Goal: Information Seeking & Learning: Learn about a topic

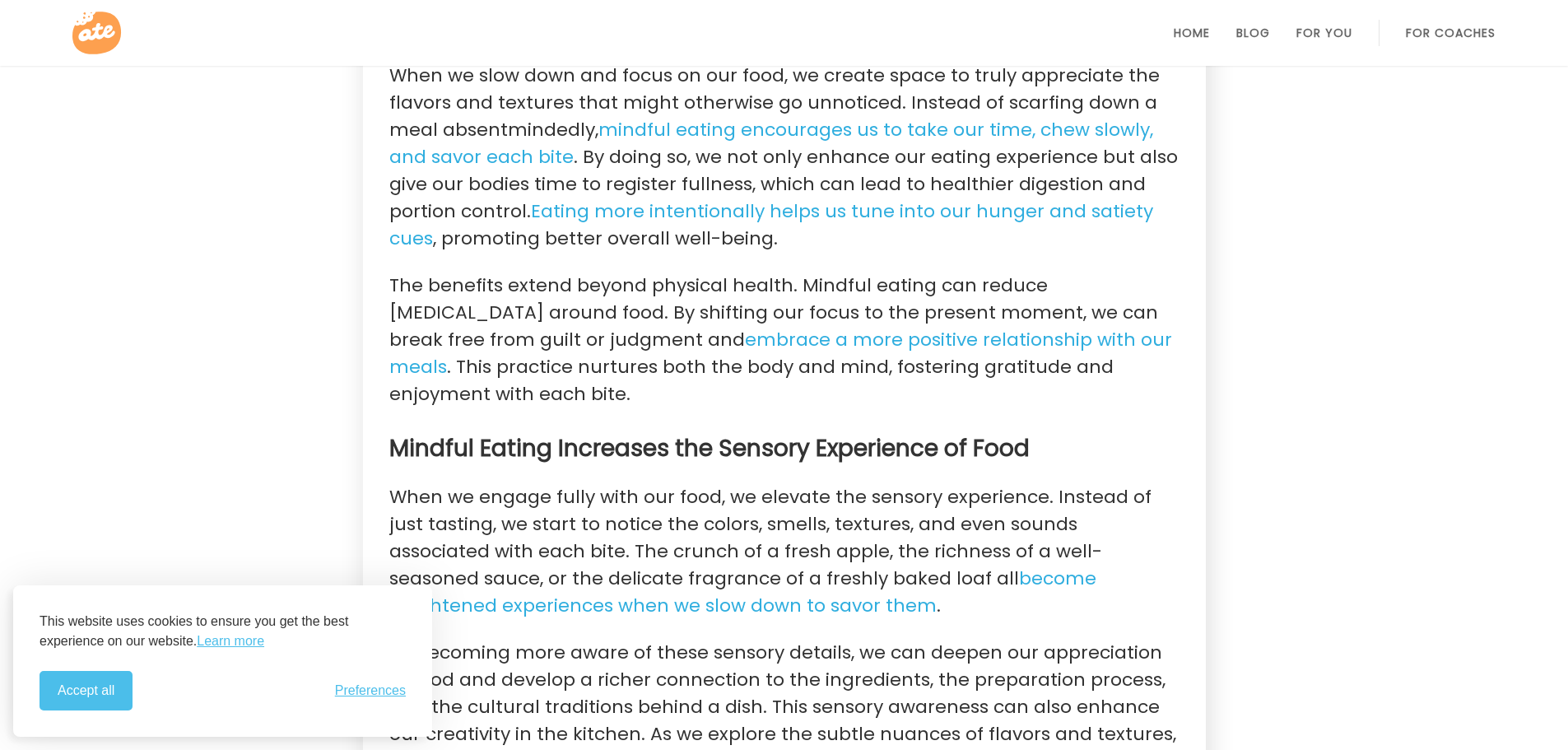
scroll to position [944, 0]
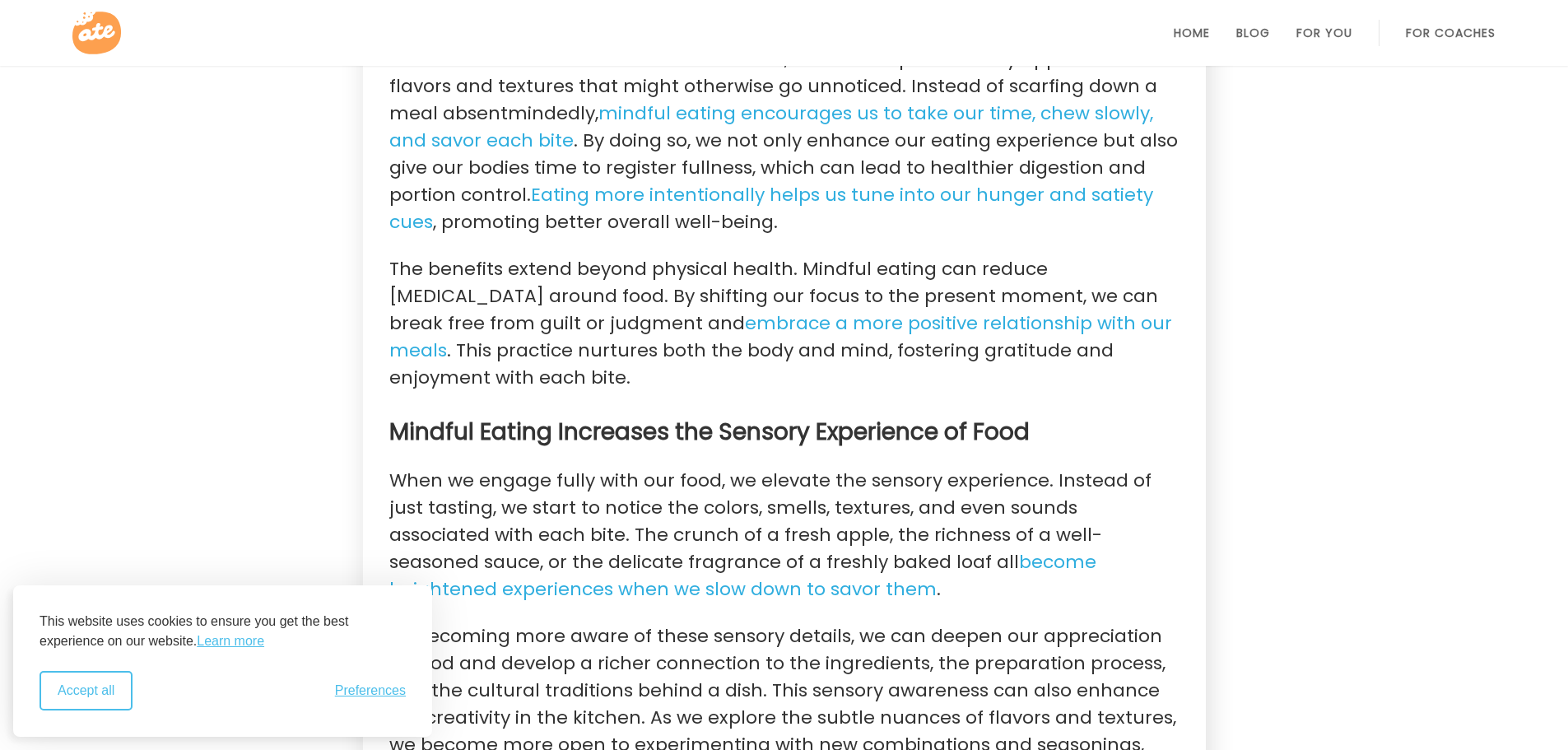
click at [80, 694] on button "Accept all" at bounding box center [85, 690] width 93 height 39
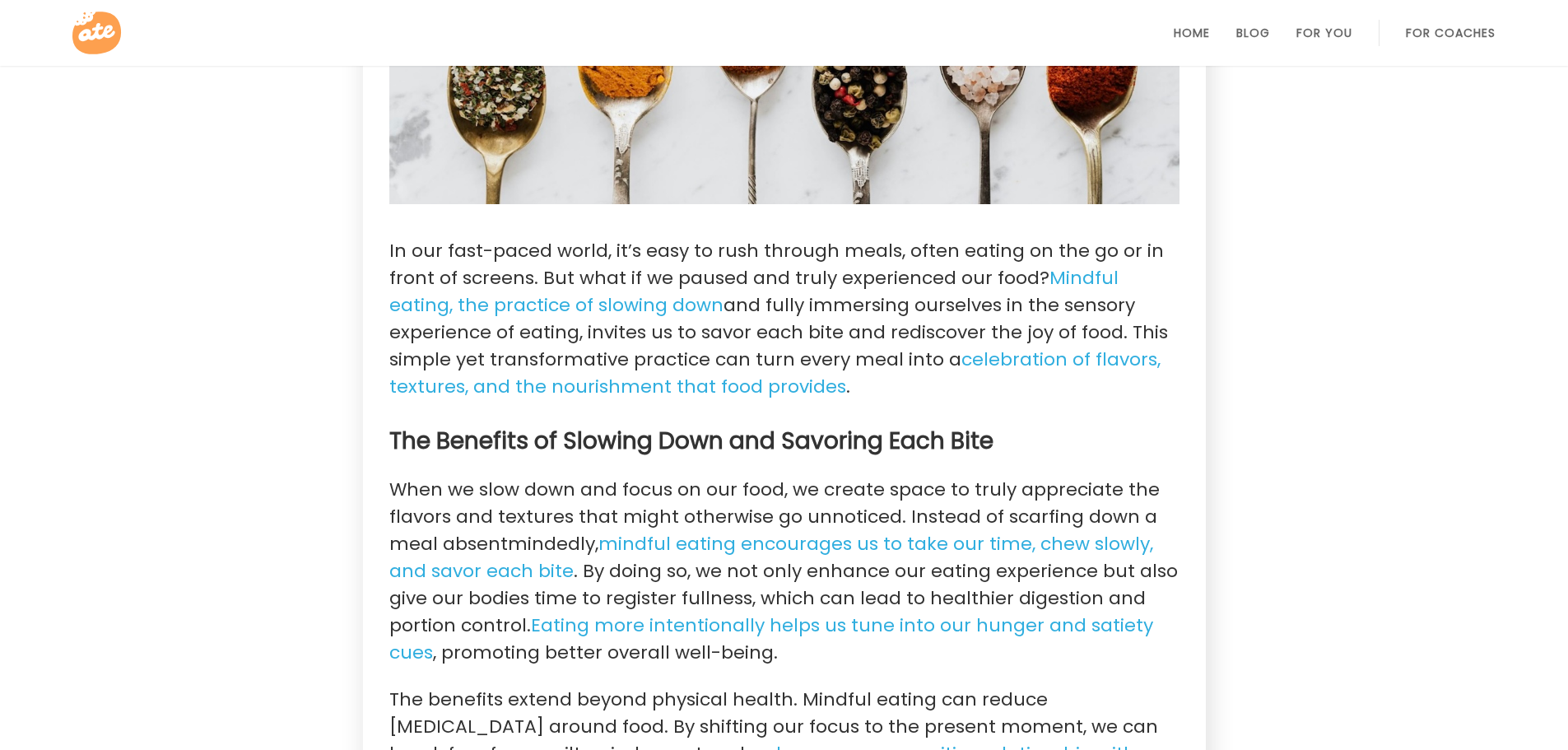
scroll to position [0, 0]
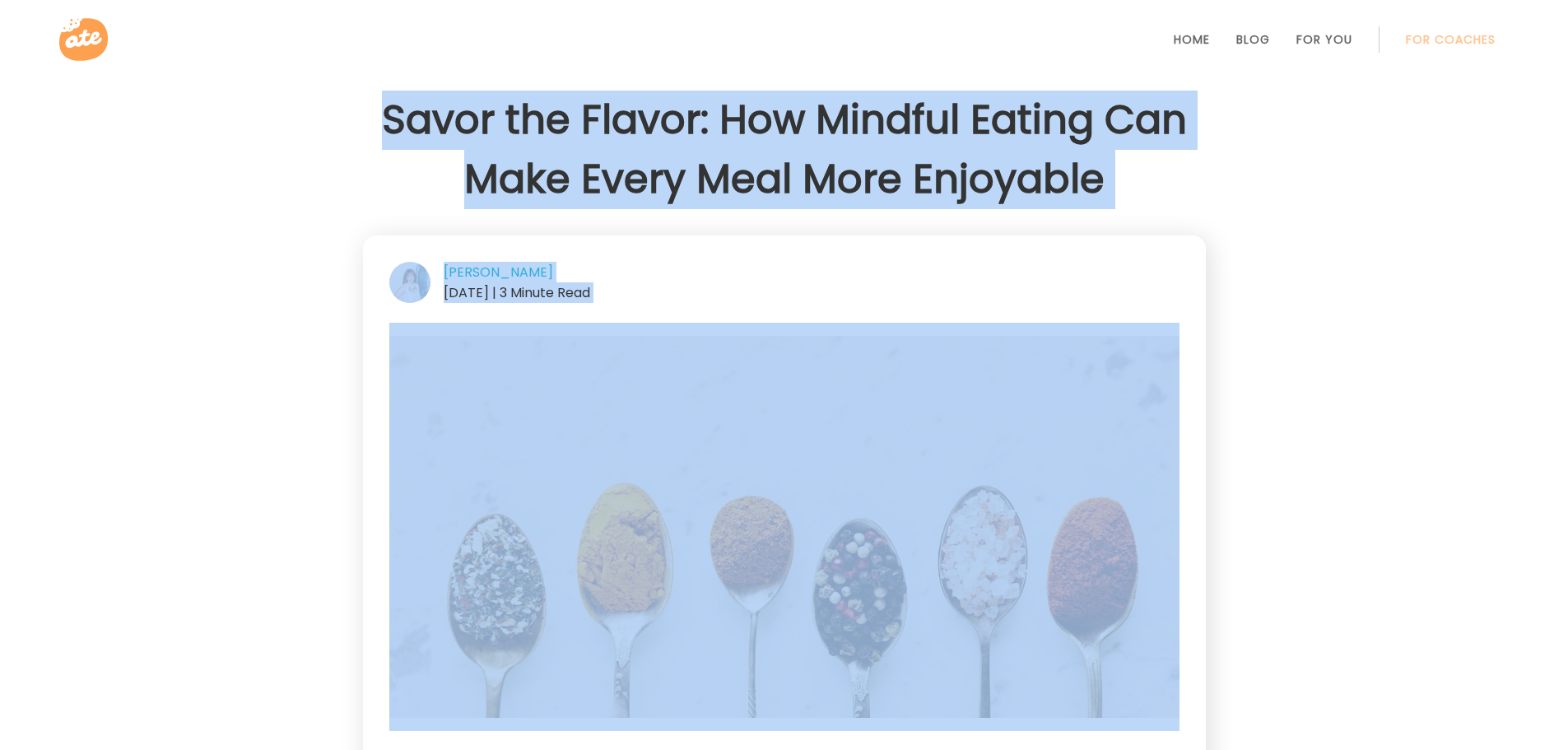
drag, startPoint x: 386, startPoint y: 110, endPoint x: 791, endPoint y: 458, distance: 534.0
copy div "Savor the Flavor: How Mindful Eating Can Make Every Meal More Enjoyable [PERSON…"
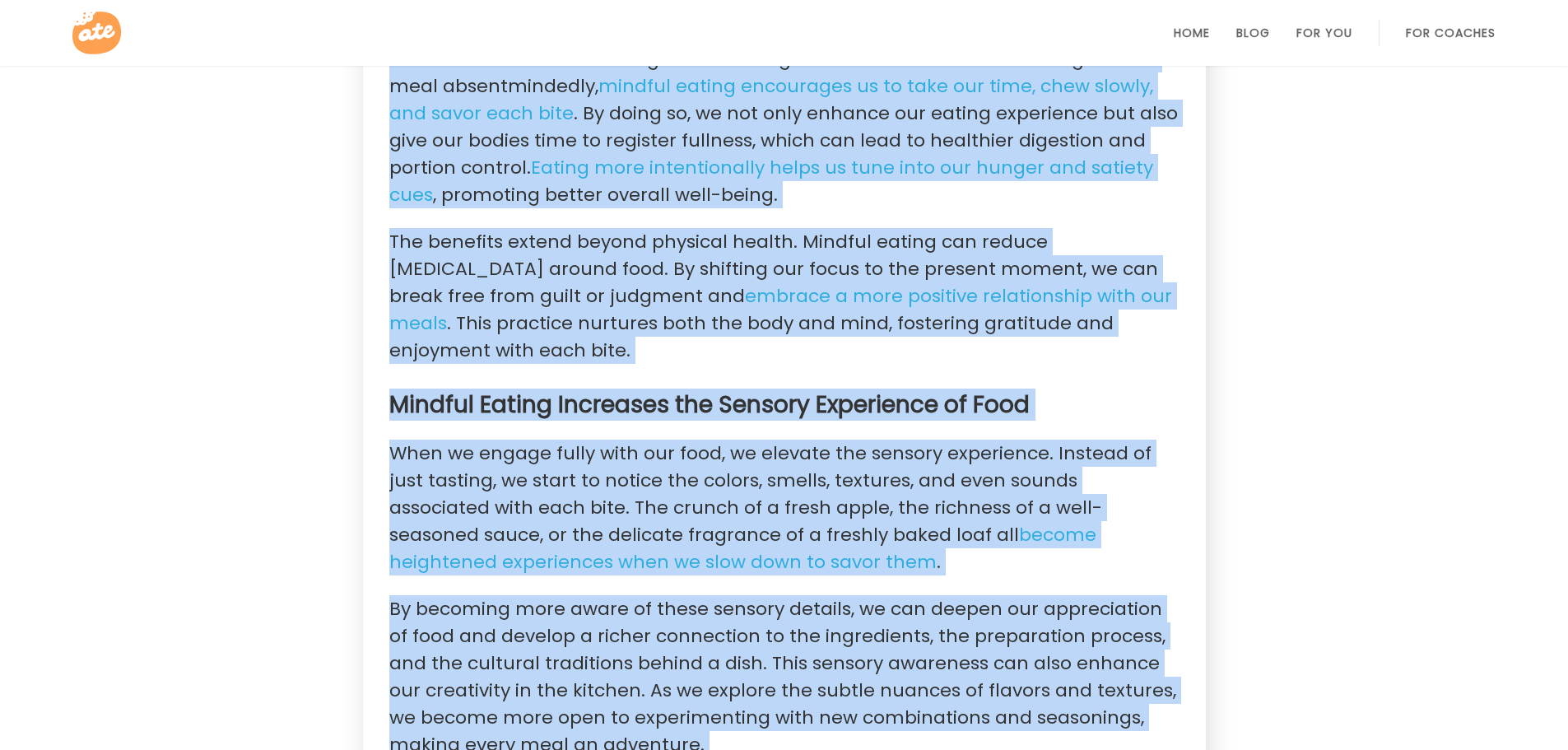
scroll to position [1140, 0]
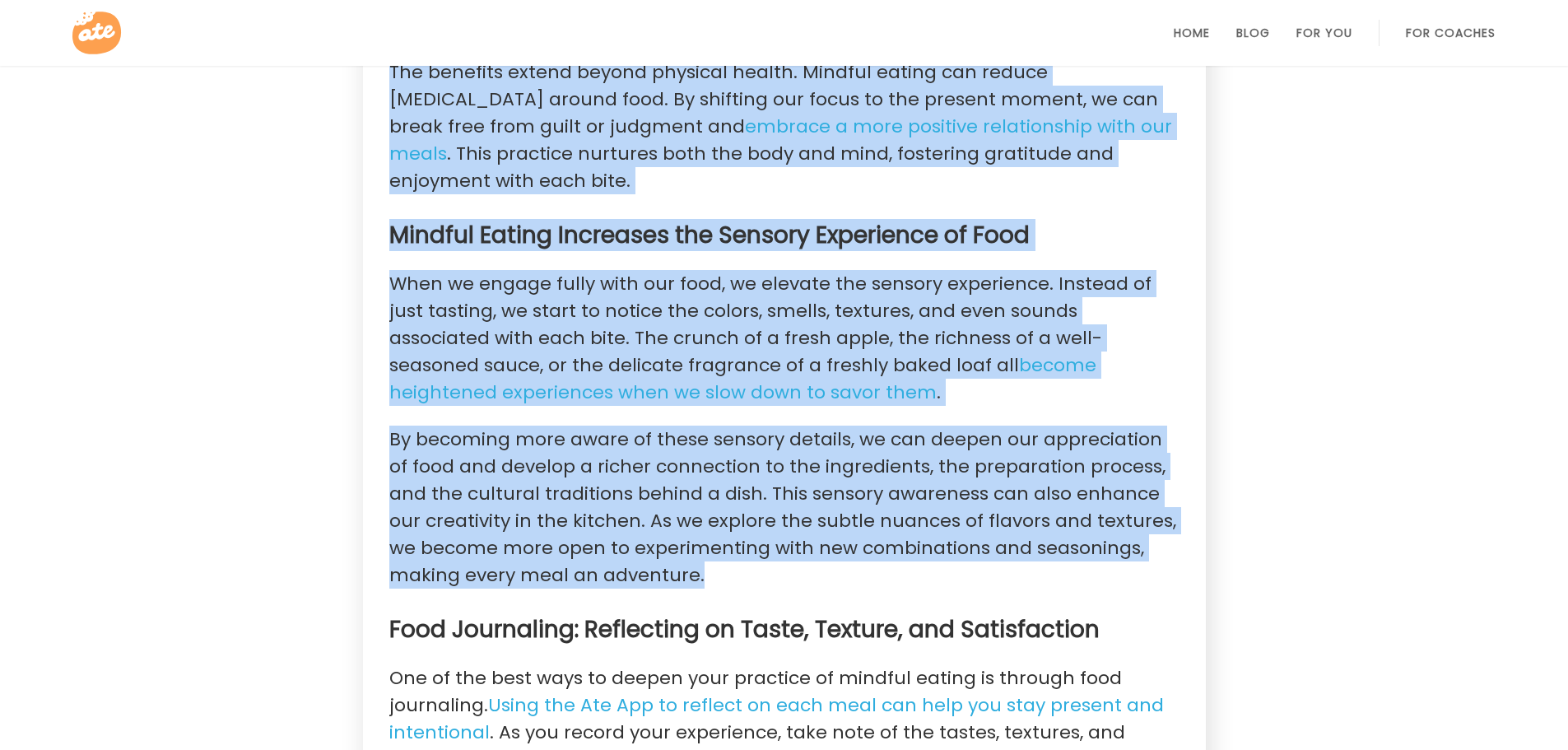
drag, startPoint x: 392, startPoint y: 154, endPoint x: 856, endPoint y: 569, distance: 622.5
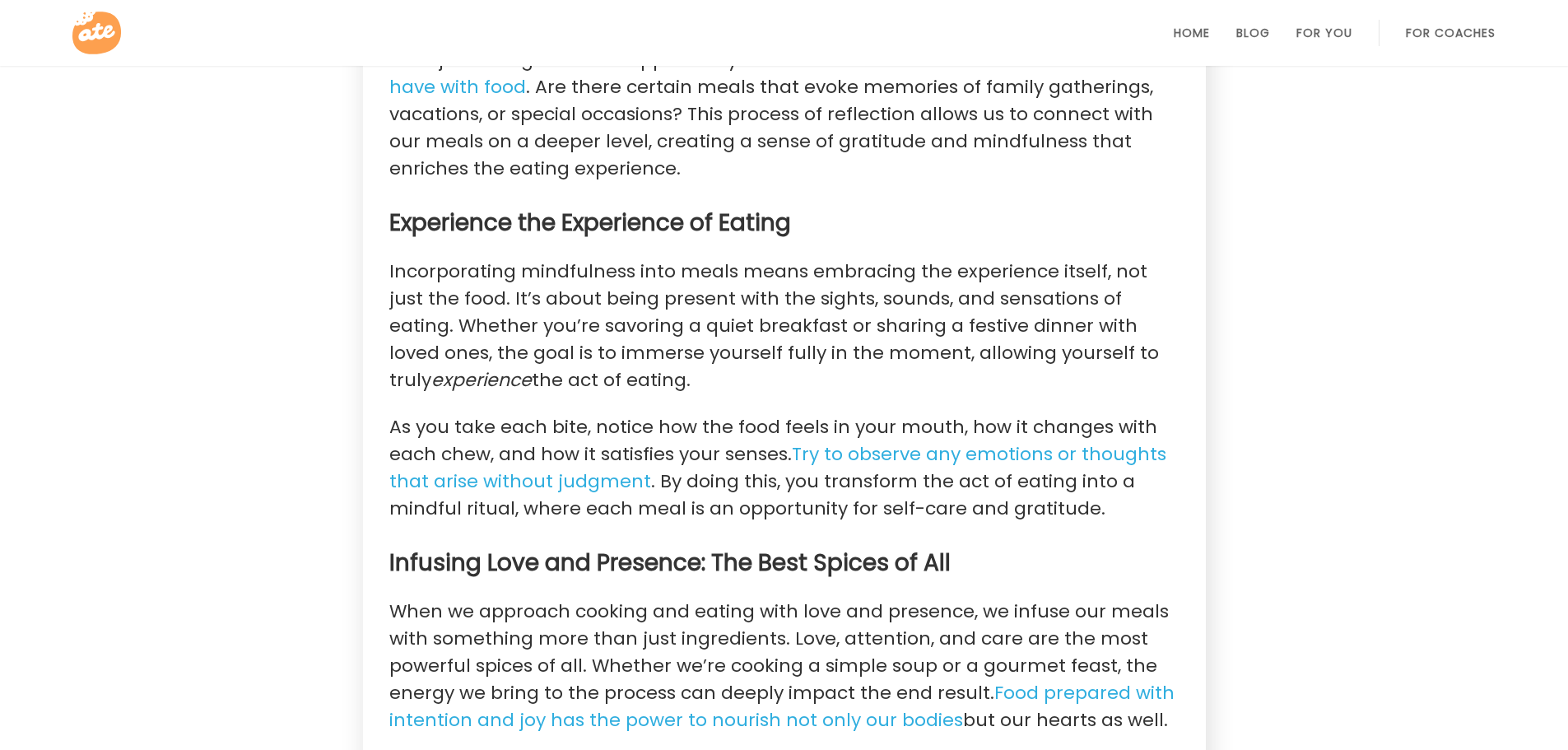
scroll to position [1975, 0]
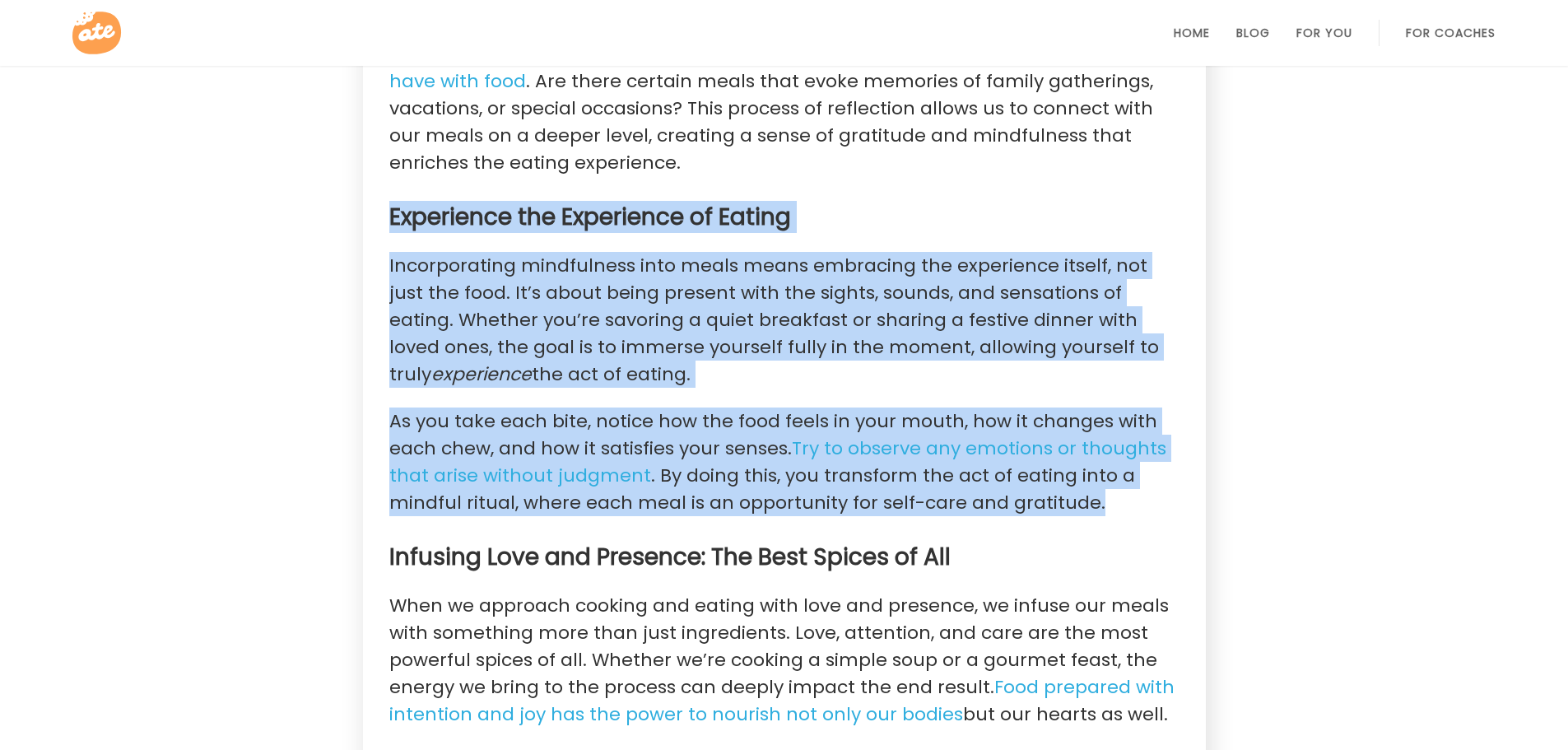
drag, startPoint x: 391, startPoint y: 211, endPoint x: 1102, endPoint y: 505, distance: 769.4
click at [1102, 505] on section "[PERSON_NAME] [DATE] | 3 Minute Read In our fast-paced world, it’s easy to rush…" at bounding box center [784, 553] width 843 height 4584
click at [1434, 333] on div "Savor the Flavor: How Mindful Eating Can Make Every Meal More Enjoyable [PERSON…" at bounding box center [784, 481] width 1568 height 4729
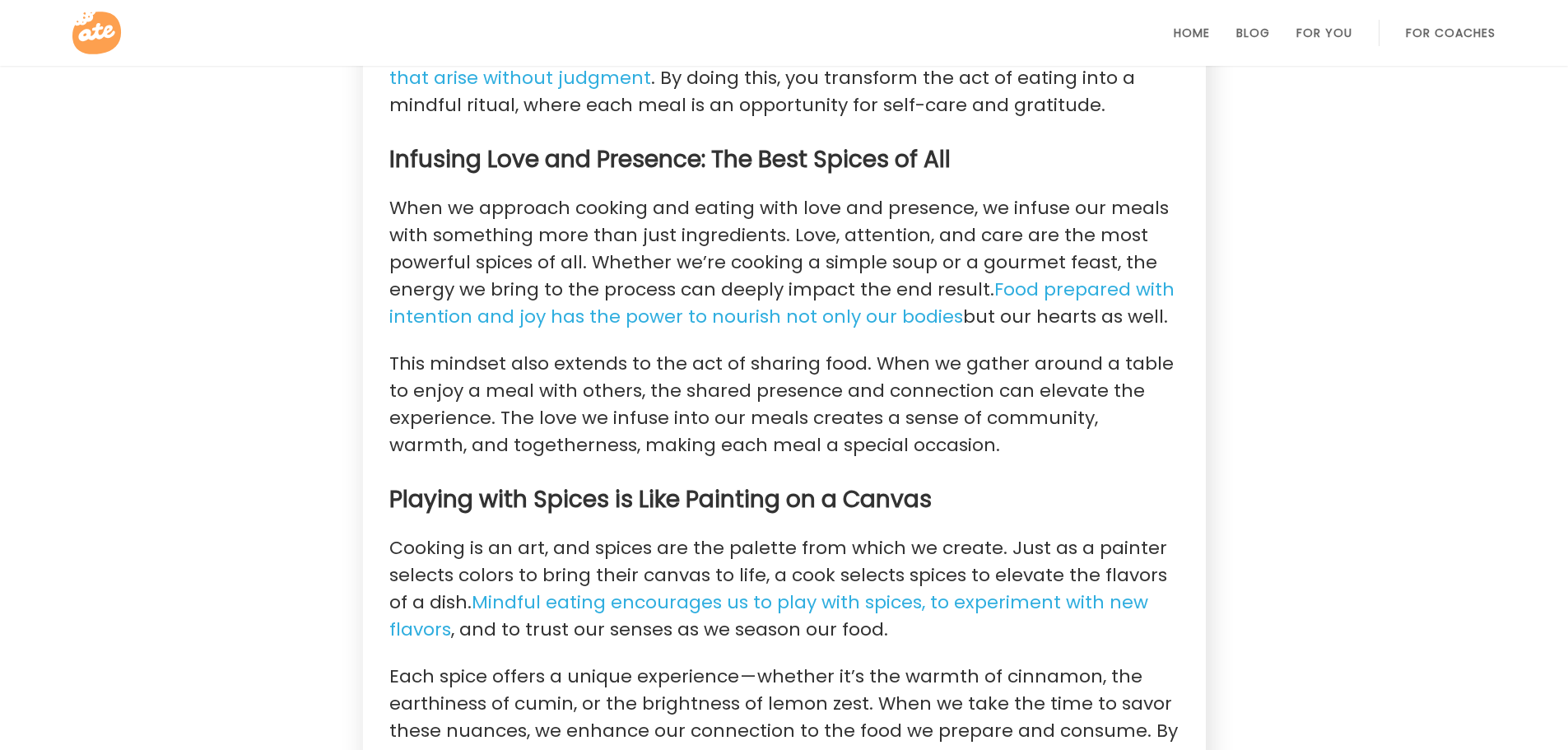
scroll to position [2350, 0]
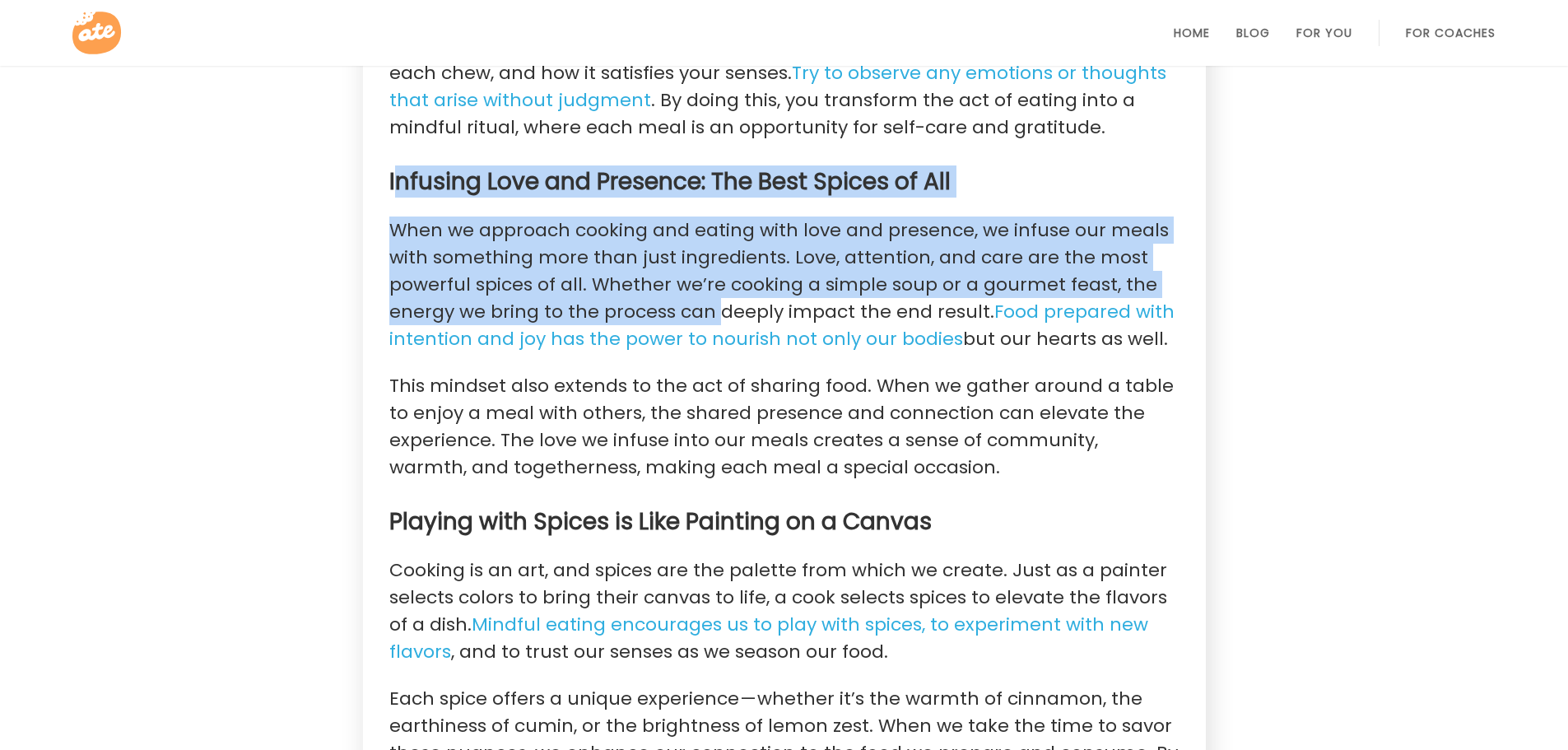
drag, startPoint x: 392, startPoint y: 178, endPoint x: 690, endPoint y: 289, distance: 318.0
click at [709, 311] on section "[PERSON_NAME] [DATE] | 3 Minute Read In our fast-paced world, it’s easy to rush…" at bounding box center [784, 177] width 843 height 4584
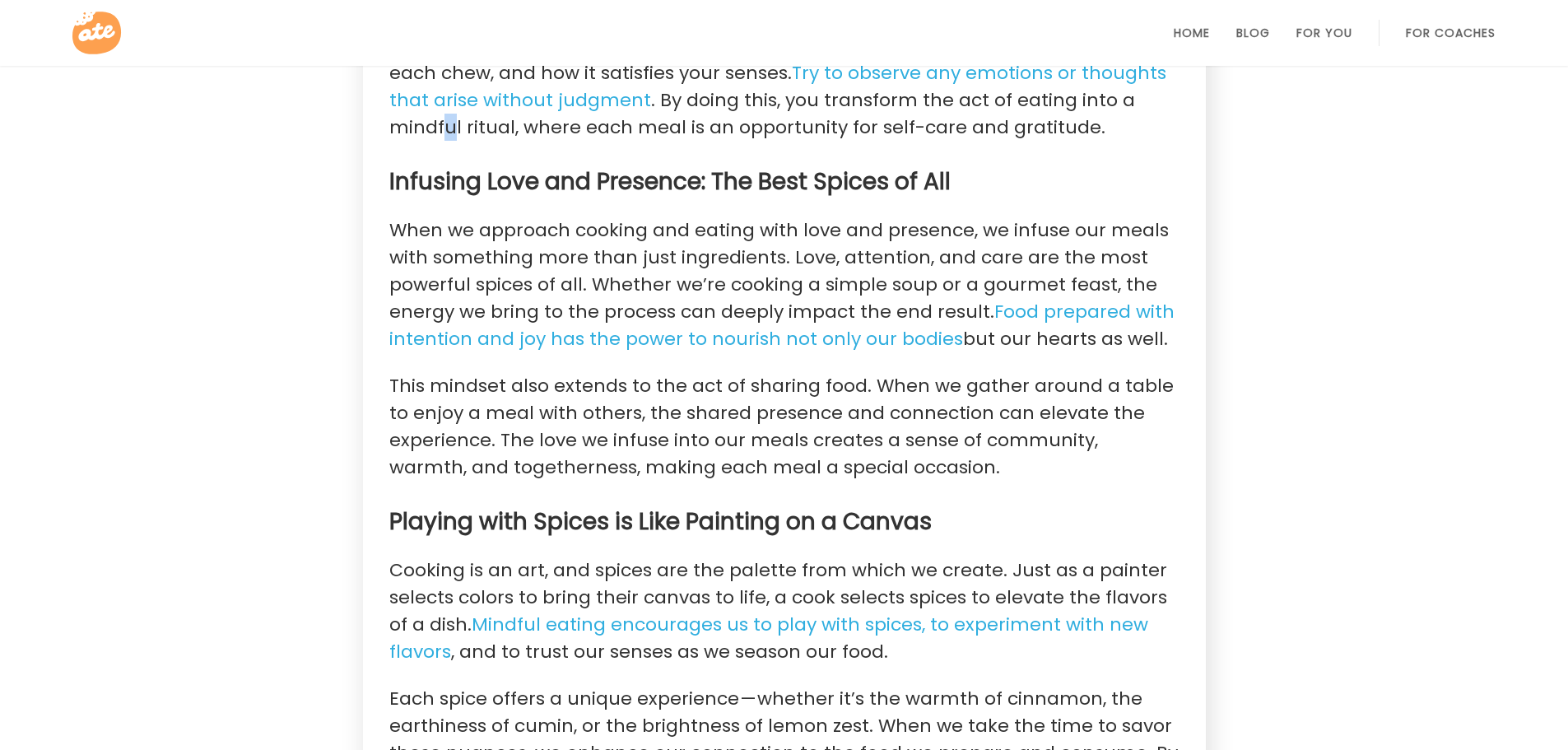
click at [449, 135] on p "As you take each bite, notice how the food feels in your mouth, how it changes …" at bounding box center [784, 86] width 790 height 109
click at [387, 180] on section "[PERSON_NAME] [DATE] | 3 Minute Read In our fast-paced world, it’s easy to rush…" at bounding box center [784, 177] width 843 height 4584
click at [391, 179] on h3 "Infusing Love and Presence: The Best Spices of All" at bounding box center [784, 181] width 790 height 29
click at [388, 179] on section "[PERSON_NAME] [DATE] | 3 Minute Read In our fast-paced world, it’s easy to rush…" at bounding box center [784, 177] width 843 height 4584
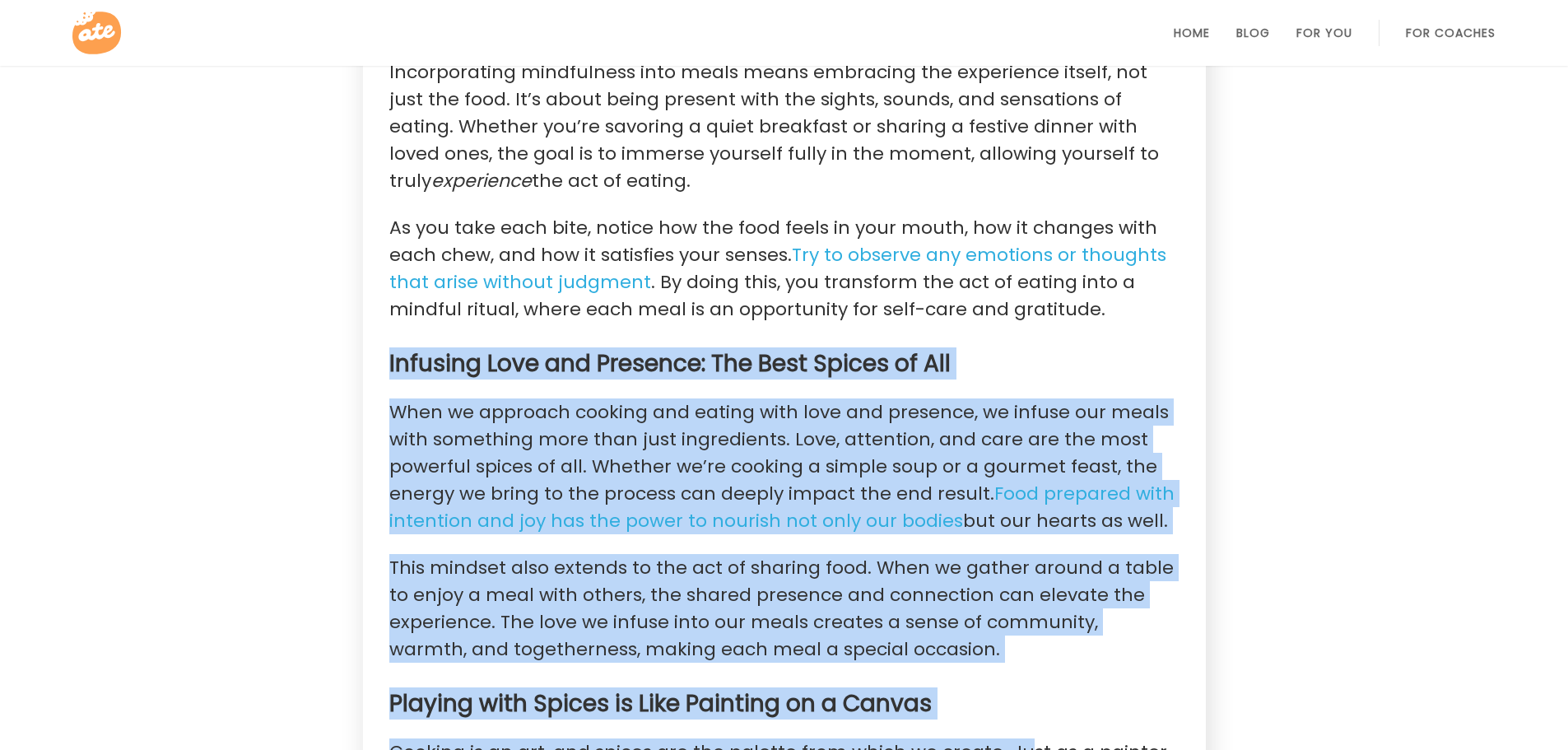
scroll to position [2266, 0]
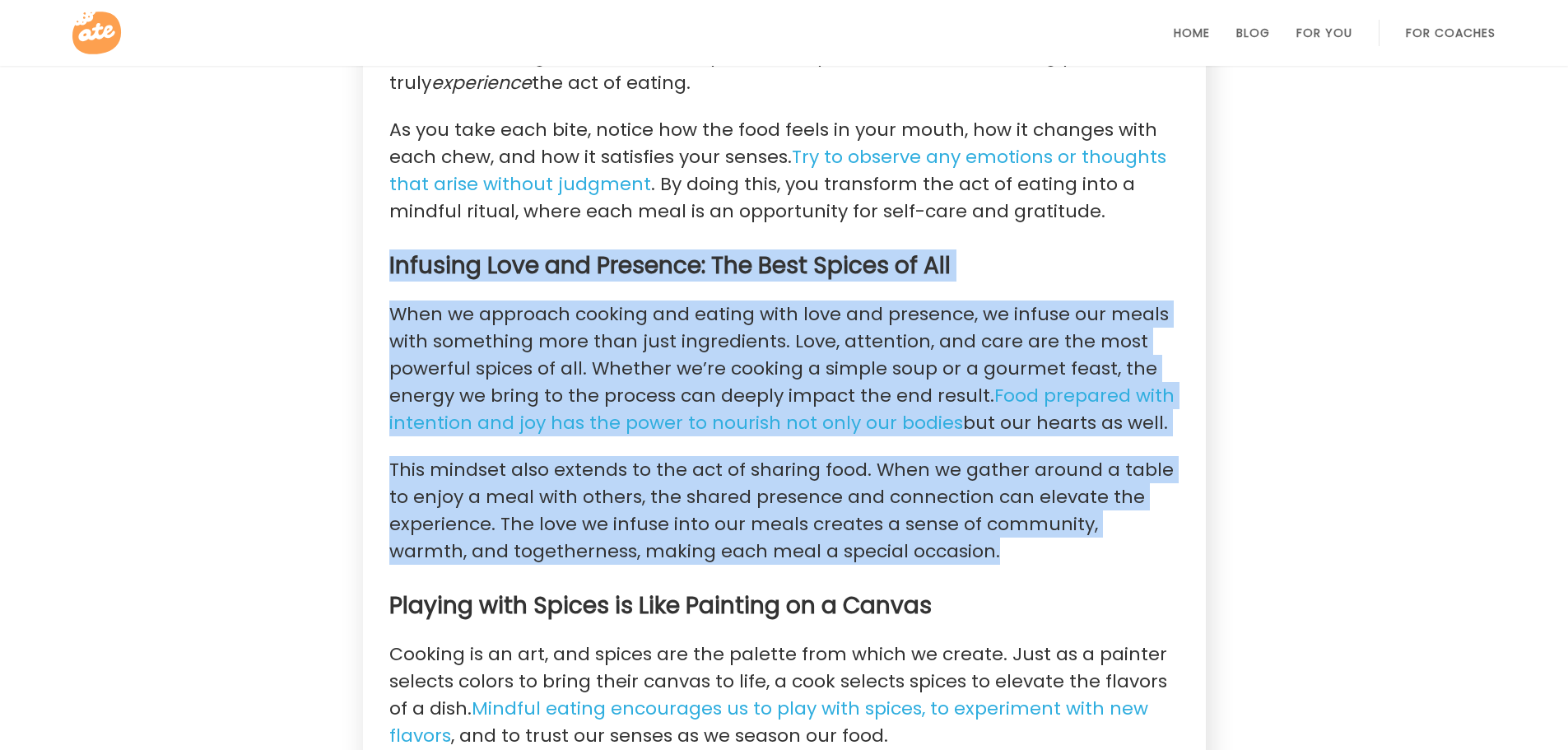
drag, startPoint x: 391, startPoint y: 179, endPoint x: 909, endPoint y: 547, distance: 635.4
click at [909, 547] on section "[PERSON_NAME] [DATE] | 3 Minute Read In our fast-paced world, it’s easy to rush…" at bounding box center [784, 261] width 843 height 4584
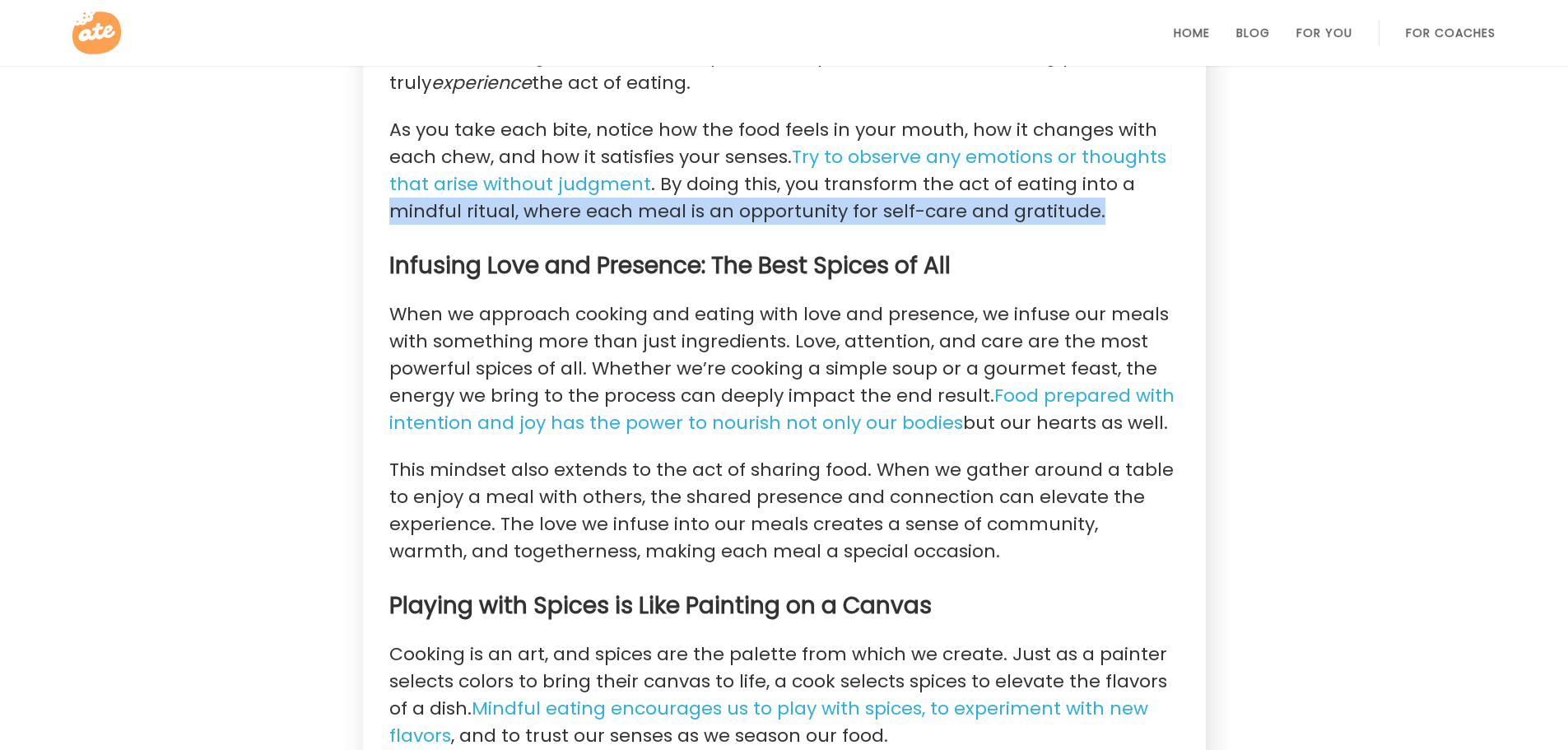
drag, startPoint x: 1137, startPoint y: 191, endPoint x: 1439, endPoint y: 216, distance: 303.0
click at [1218, 207] on div "Savor the Flavor: How Mindful Eating Can Make Every Meal More Enjoyable [PERSON…" at bounding box center [784, 189] width 1568 height 4729
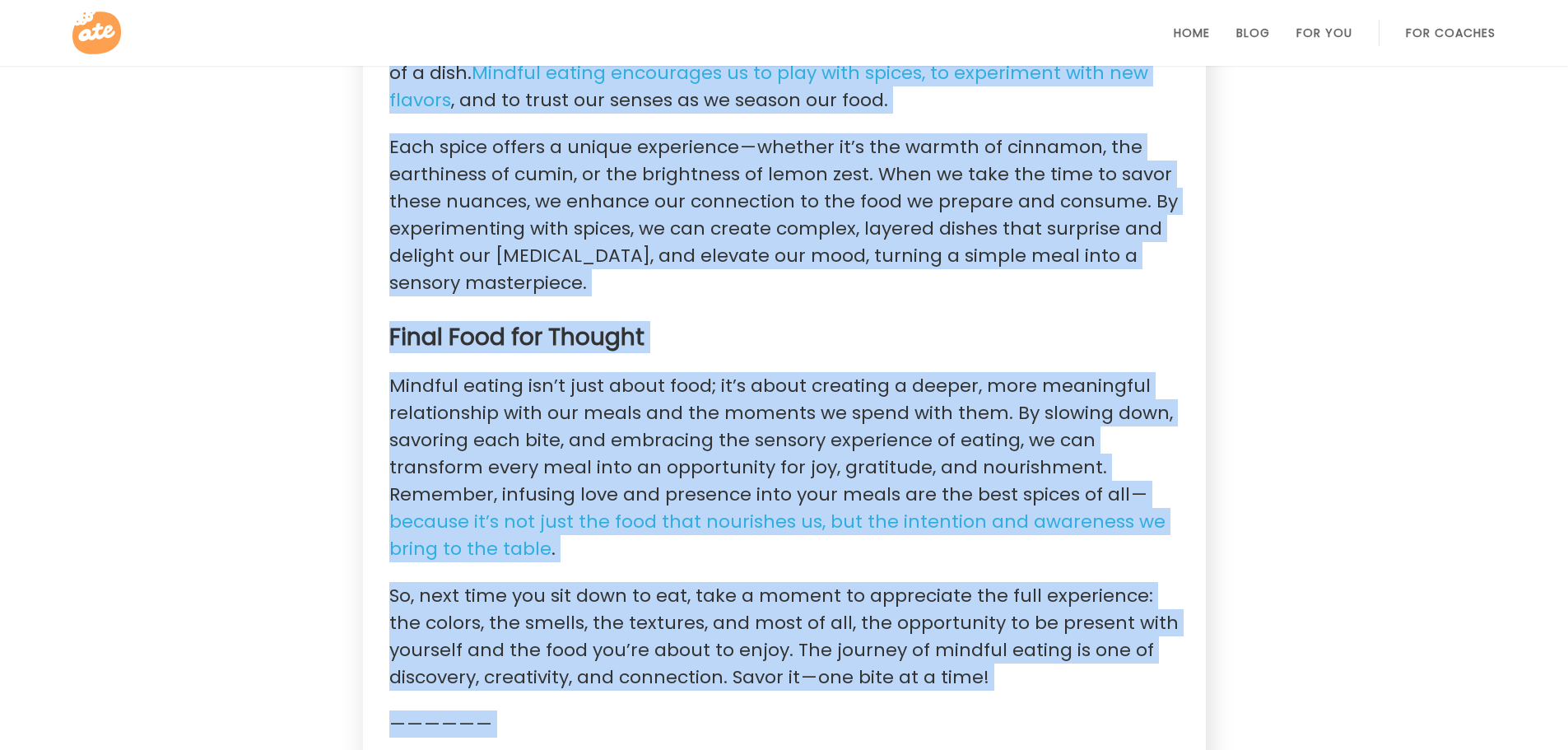
scroll to position [2980, 0]
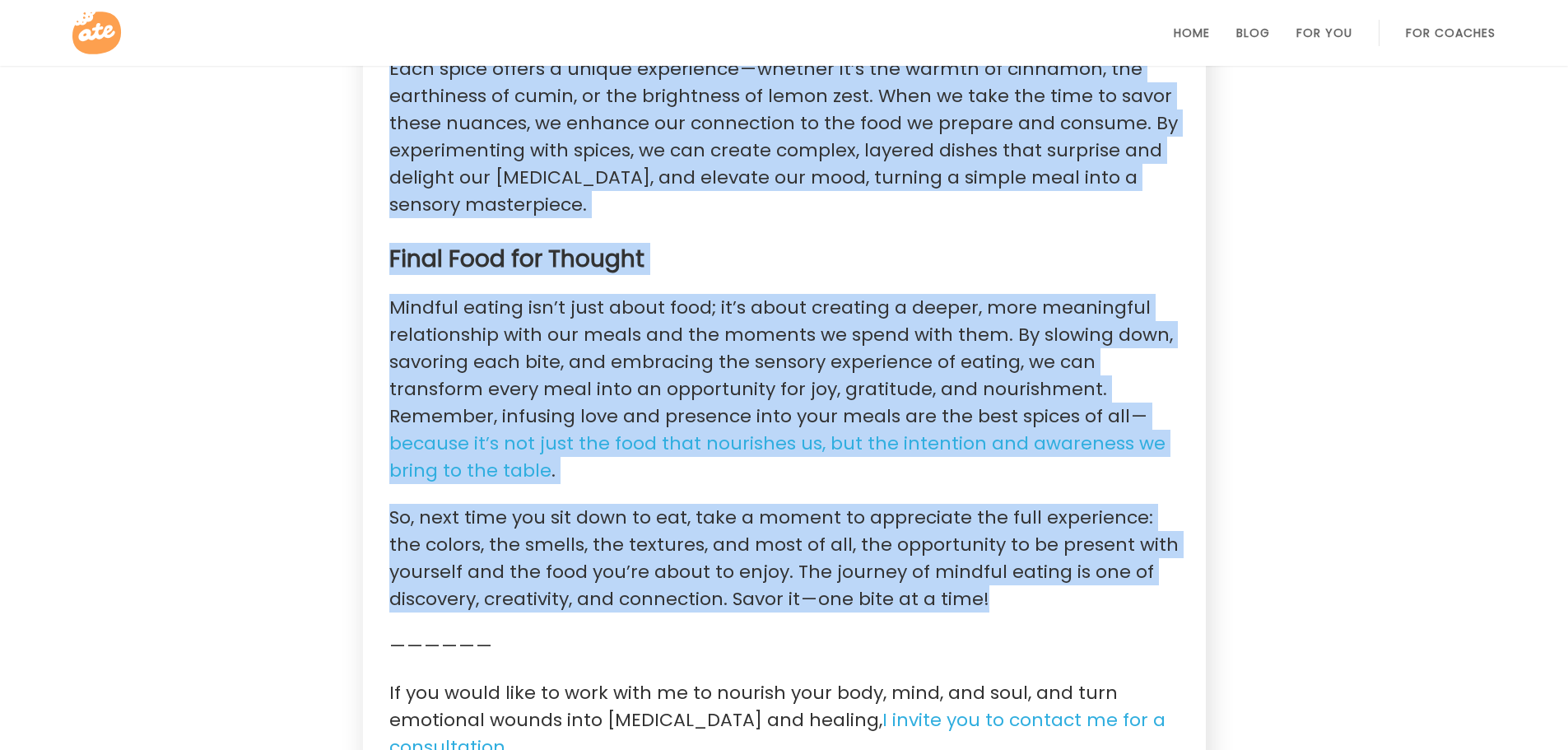
drag, startPoint x: 396, startPoint y: 317, endPoint x: 990, endPoint y: 568, distance: 644.9
